Goal: Information Seeking & Learning: Learn about a topic

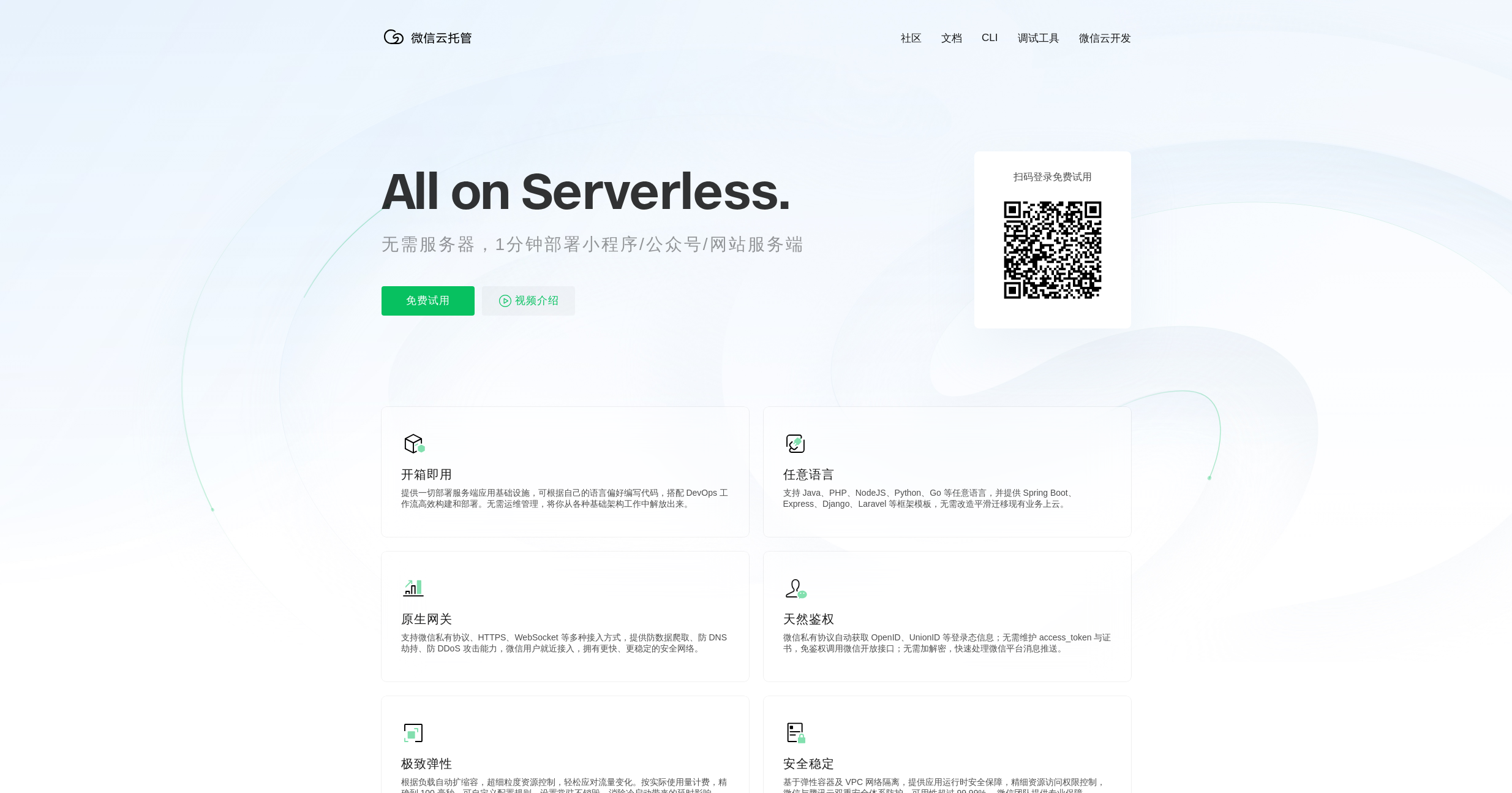
click at [1055, 36] on link "调试工具" at bounding box center [1038, 38] width 41 height 14
click at [955, 36] on link "文档" at bounding box center [951, 38] width 21 height 14
click at [411, 298] on p "免费试用" at bounding box center [428, 301] width 93 height 30
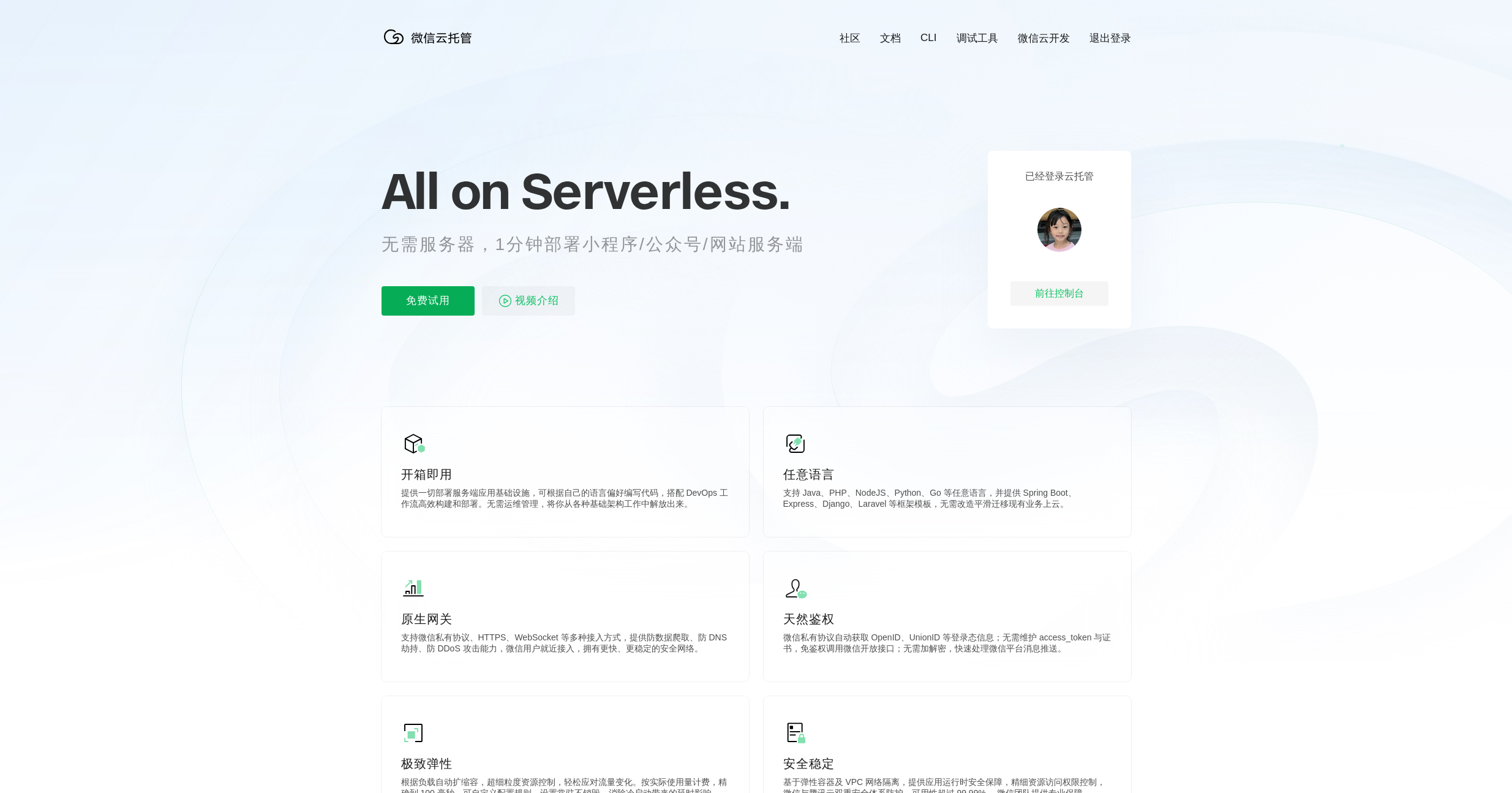
scroll to position [0, 2178]
click at [418, 301] on p "免费试用" at bounding box center [428, 301] width 93 height 30
